Goal: Task Accomplishment & Management: Use online tool/utility

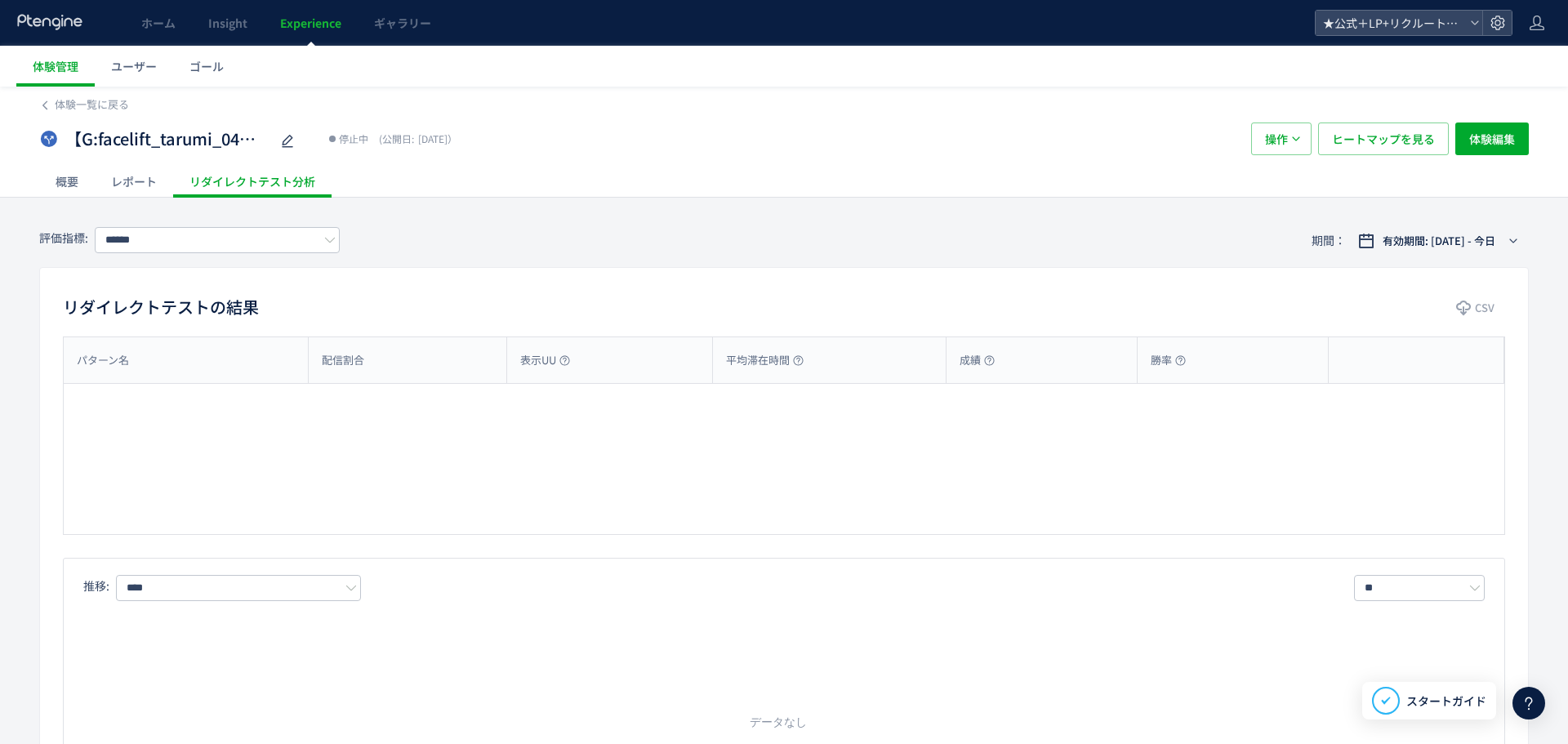
type input "**********"
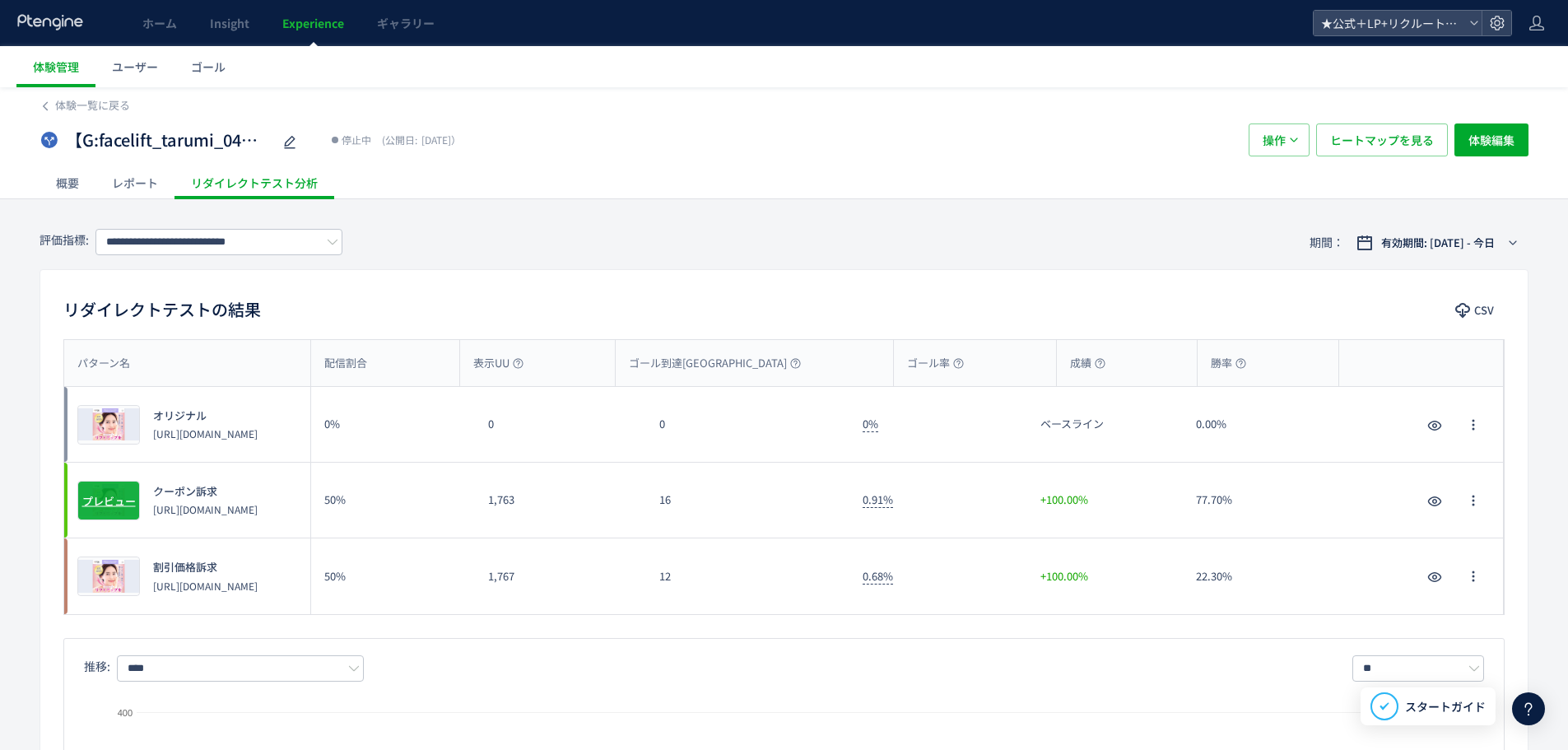
click at [105, 500] on span "プレビュー" at bounding box center [109, 501] width 54 height 16
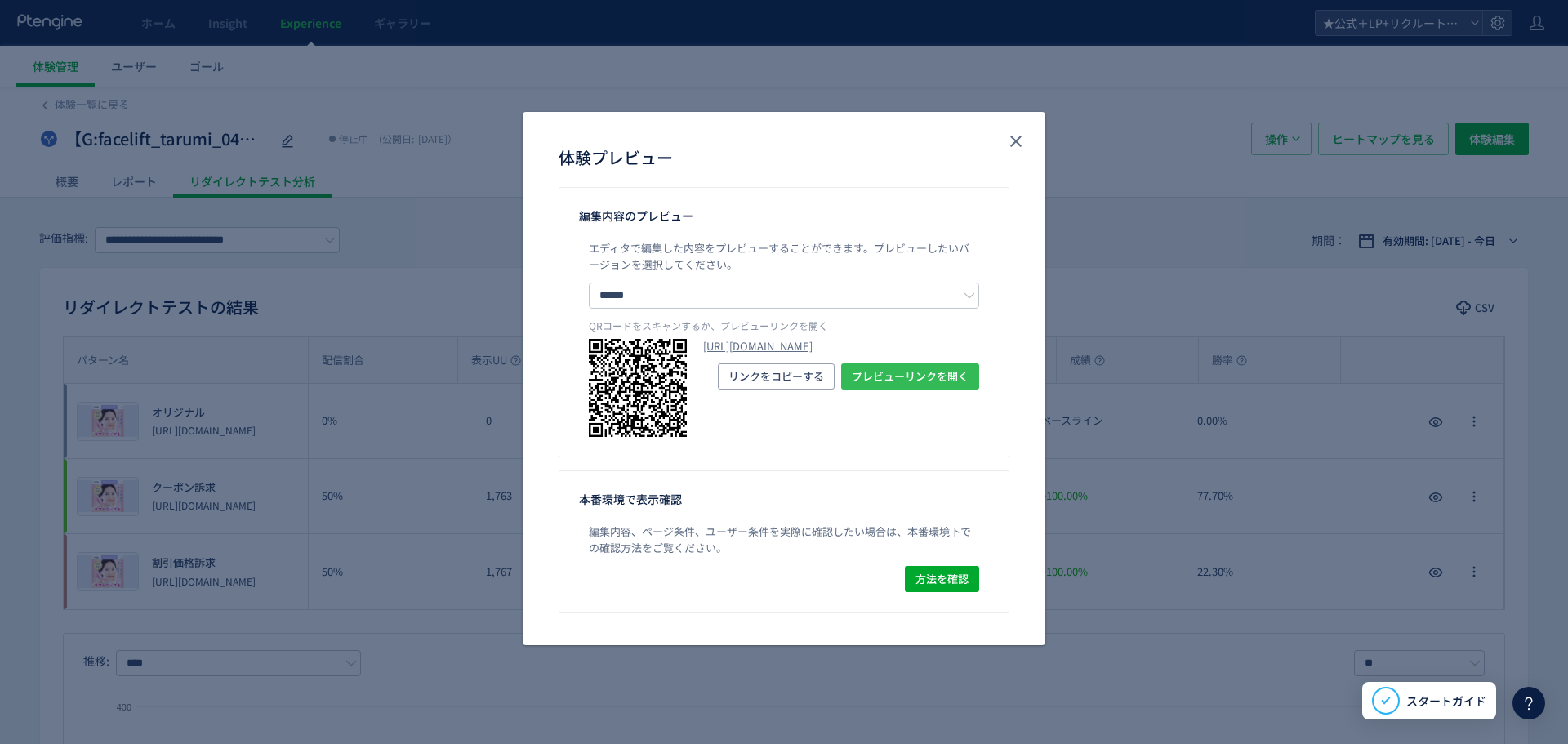
click at [901, 389] on span "プレビューリンクを開く" at bounding box center [910, 376] width 117 height 26
drag, startPoint x: 701, startPoint y: 348, endPoint x: 811, endPoint y: 392, distance: 118.5
click at [811, 392] on div "https://tcb-beauty.net/menu/facelift_tarumi_04?preview_ptx_token=v4-68e2c6a4-a1…" at bounding box center [784, 388] width 390 height 98
click at [795, 389] on span "リンクをコピーする" at bounding box center [776, 376] width 96 height 26
copy div "https://tcb-beauty.net/menu/facelift_tarumi_04?preview_ptx_token=v4-68e2c6a4-a1…"
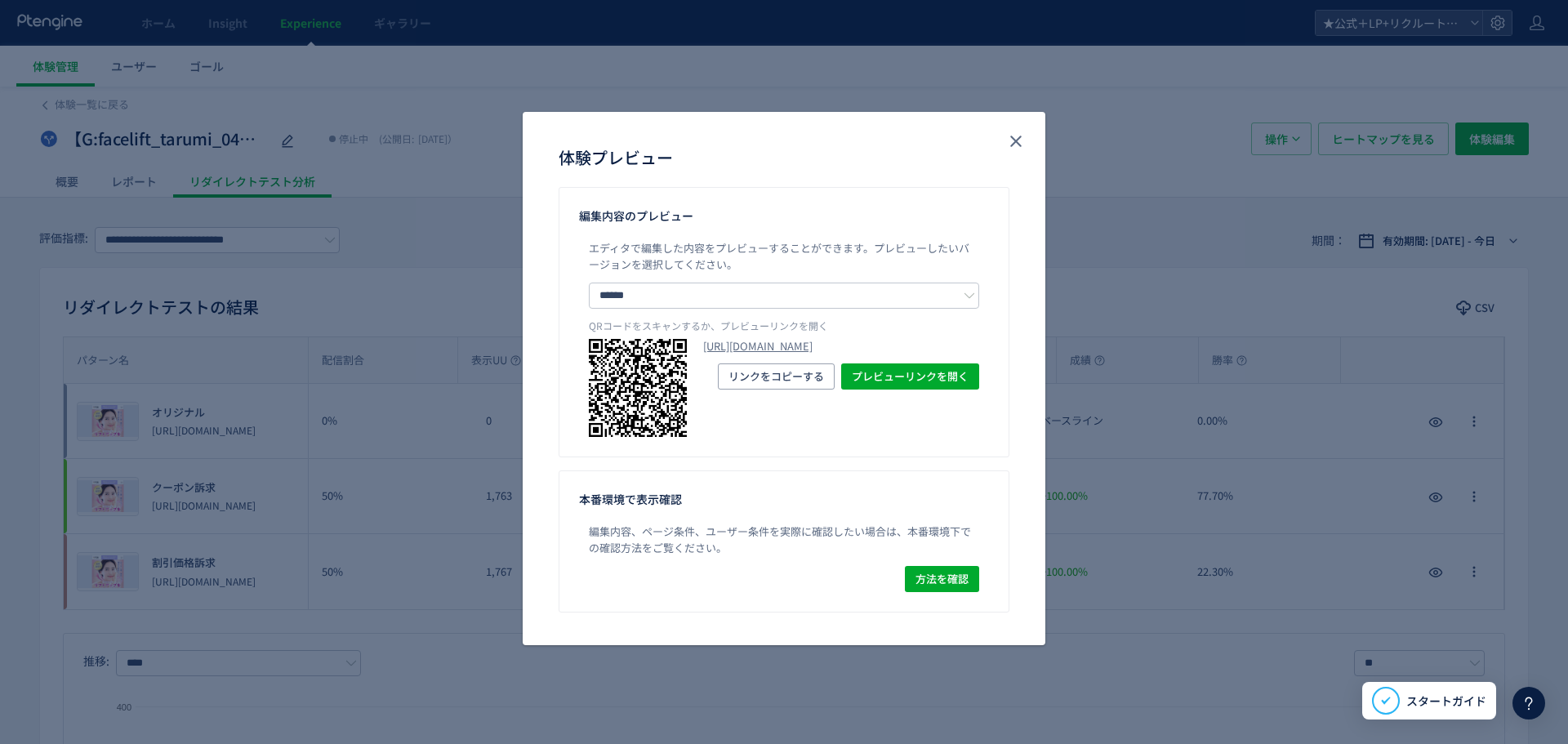
click at [1034, 140] on div "体験プレビュー" at bounding box center [784, 149] width 523 height 75
click at [1033, 139] on div "体験プレビュー" at bounding box center [784, 149] width 523 height 75
click at [1031, 139] on div "体験プレビュー" at bounding box center [784, 149] width 523 height 75
click at [1023, 129] on button "close" at bounding box center [1015, 141] width 26 height 26
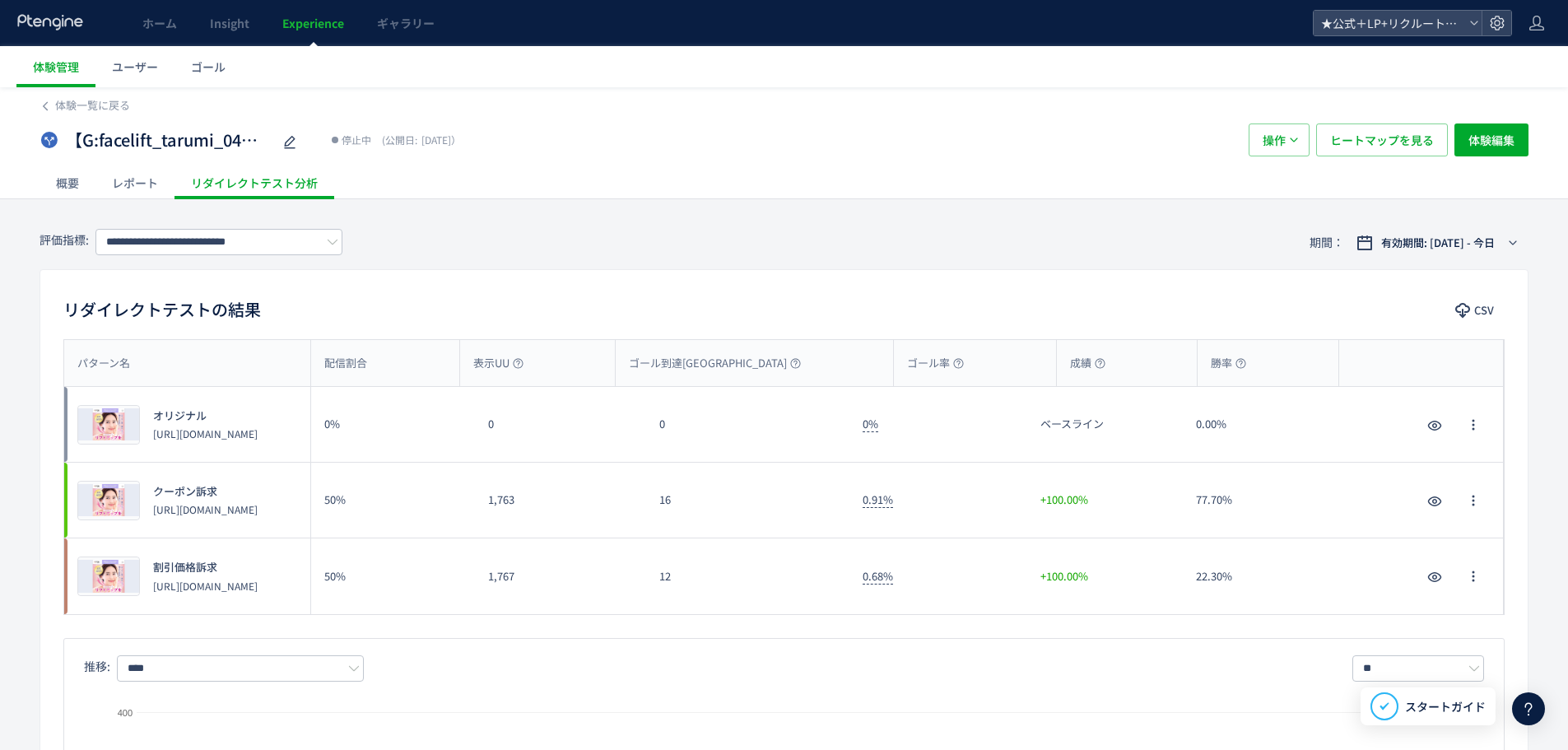
drag, startPoint x: 154, startPoint y: 579, endPoint x: 292, endPoint y: 593, distance: 138.7
click at [257, 593] on div "割引価格訴求 https://tcb-beauty.net/menu/face__ab09" at bounding box center [199, 576] width 118 height 33
click at [253, 586] on p "https://tcb-beauty.net/menu/face__ab09" at bounding box center [205, 586] width 105 height 14
click at [176, 563] on span "割引価格訴求" at bounding box center [185, 568] width 64 height 16
click at [162, 593] on p "https://tcb-beauty.net/menu/face__ab09" at bounding box center [205, 586] width 105 height 14
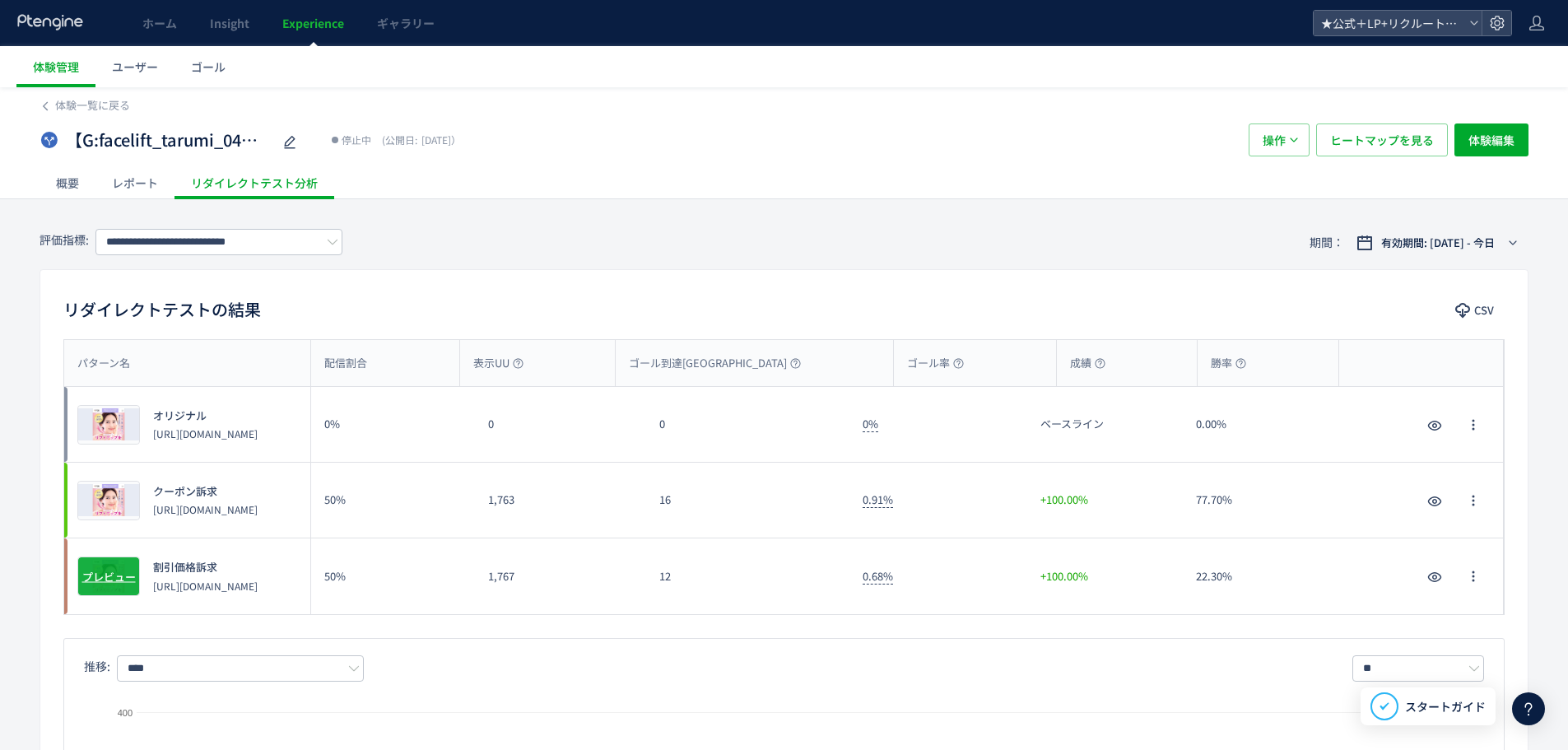
click at [85, 580] on span "プレビュー" at bounding box center [109, 577] width 54 height 16
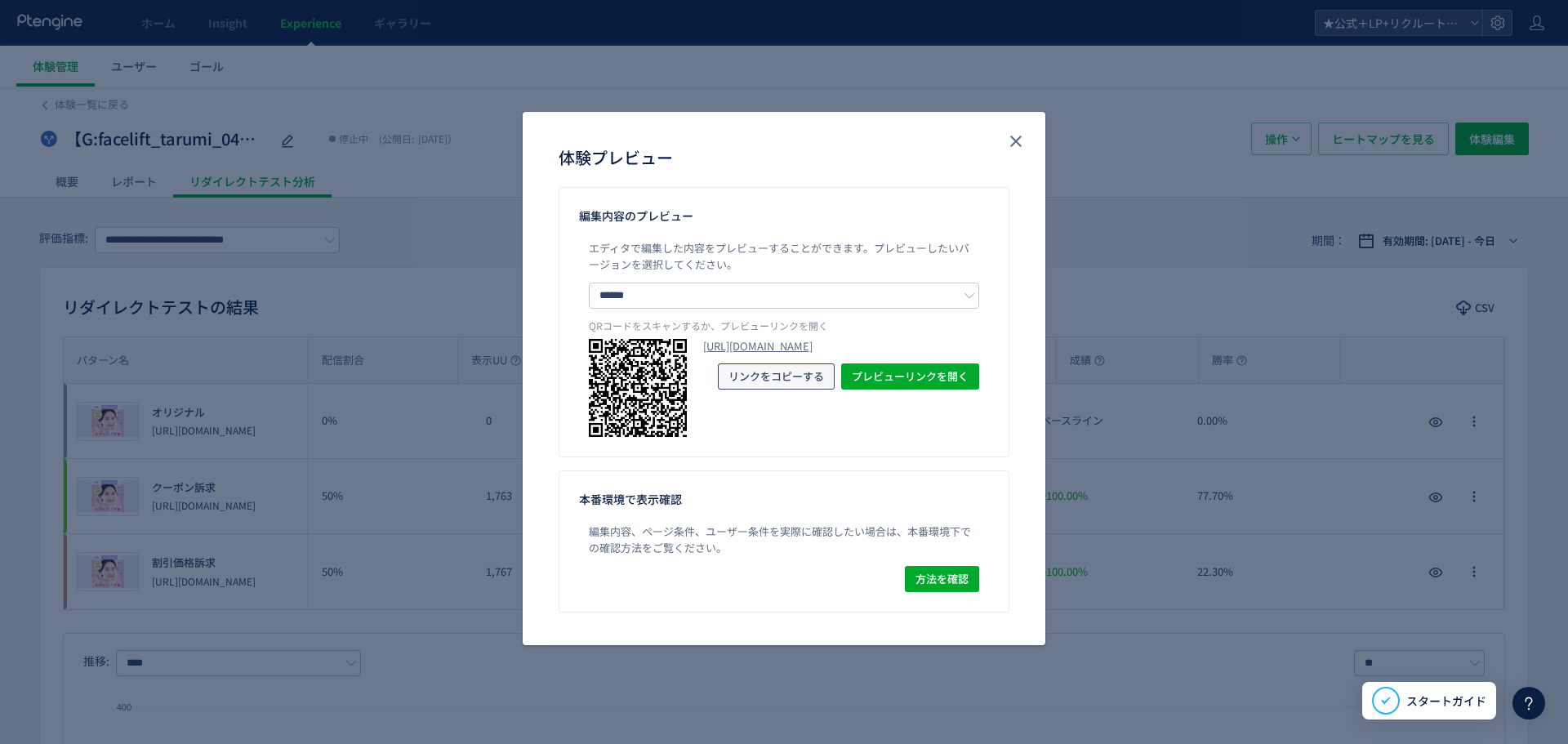
click at [783, 389] on span "リンクをコピーする" at bounding box center [776, 376] width 96 height 26
